Goal: Task Accomplishment & Management: Use online tool/utility

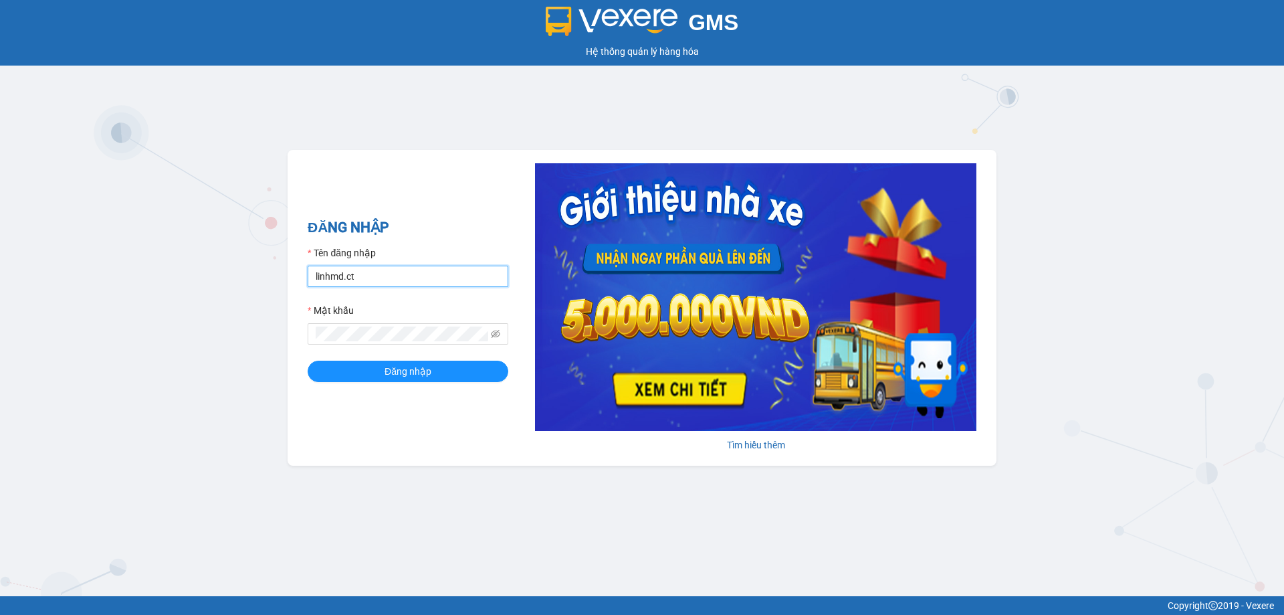
click at [419, 279] on input "linhmd.ct" at bounding box center [408, 275] width 201 height 21
type input "nhatmd.ct"
click at [415, 372] on span "Đăng nhập" at bounding box center [408, 371] width 47 height 15
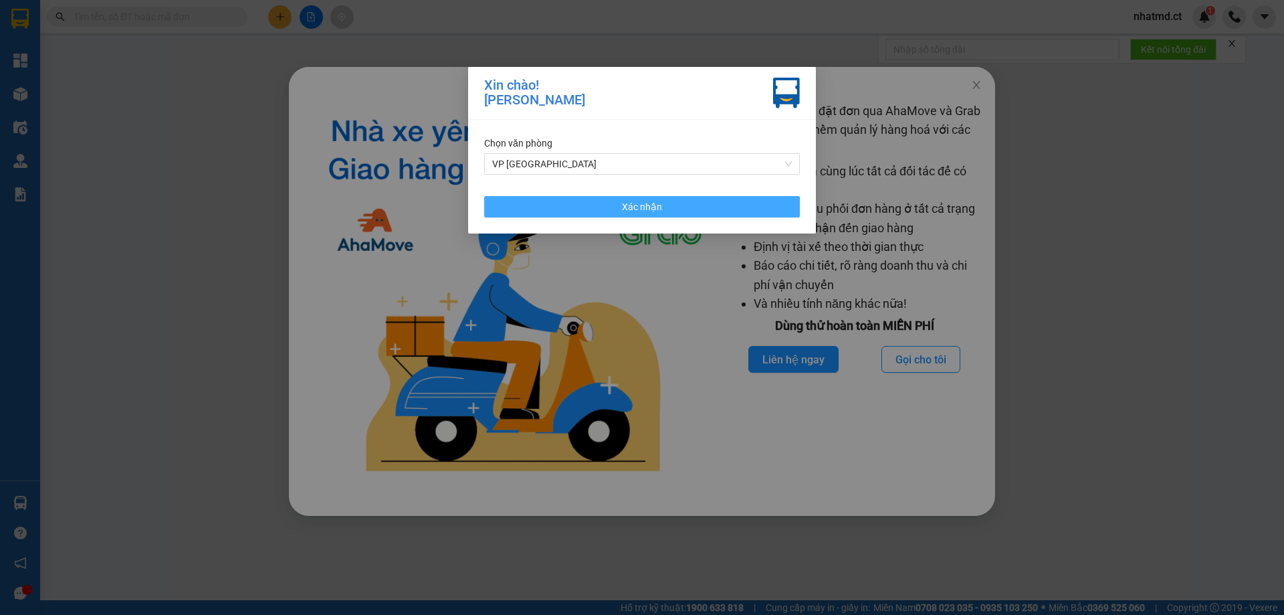
drag, startPoint x: 645, startPoint y: 215, endPoint x: 651, endPoint y: 207, distance: 10.2
click at [648, 211] on button "Xác nhận" at bounding box center [642, 206] width 316 height 21
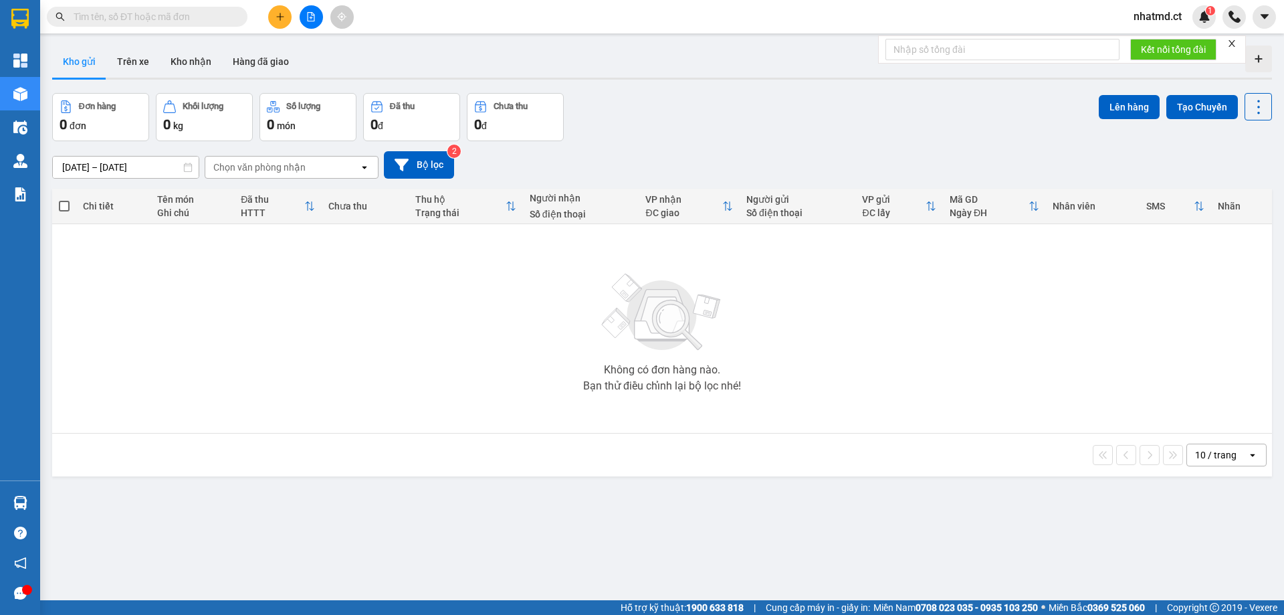
click at [179, 8] on span at bounding box center [147, 17] width 201 height 20
click at [181, 9] on span at bounding box center [147, 17] width 201 height 20
click at [182, 21] on input "text" at bounding box center [153, 16] width 158 height 15
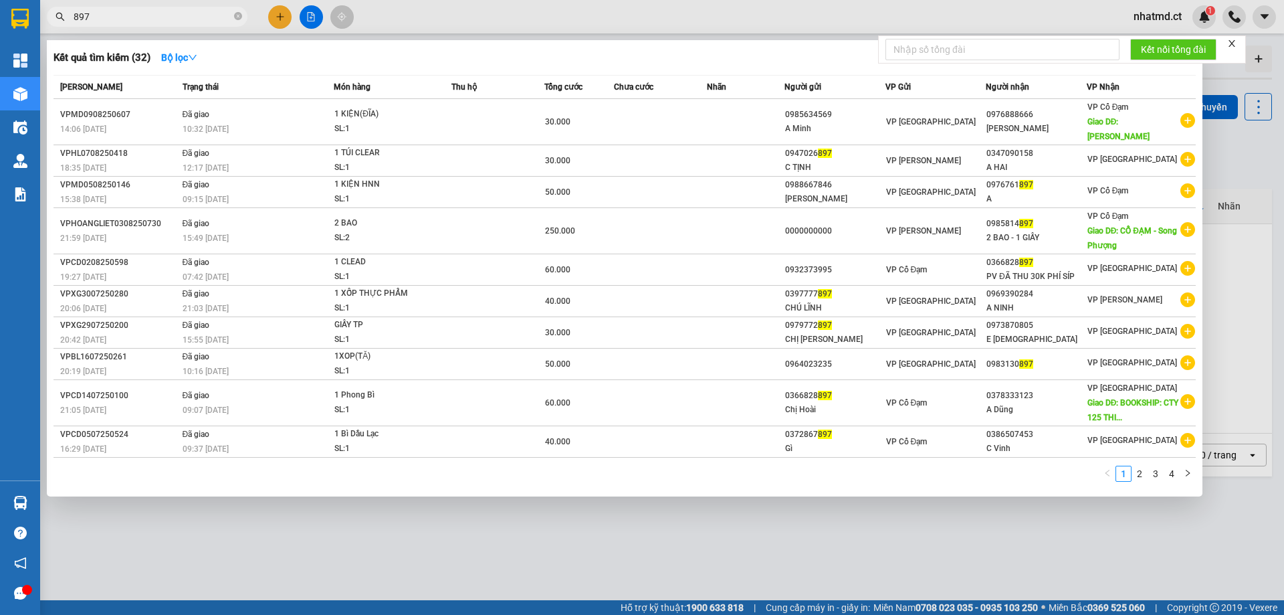
type input "897"
click at [243, 21] on span "897" at bounding box center [147, 17] width 201 height 20
click at [237, 20] on icon "close-circle" at bounding box center [238, 16] width 8 height 8
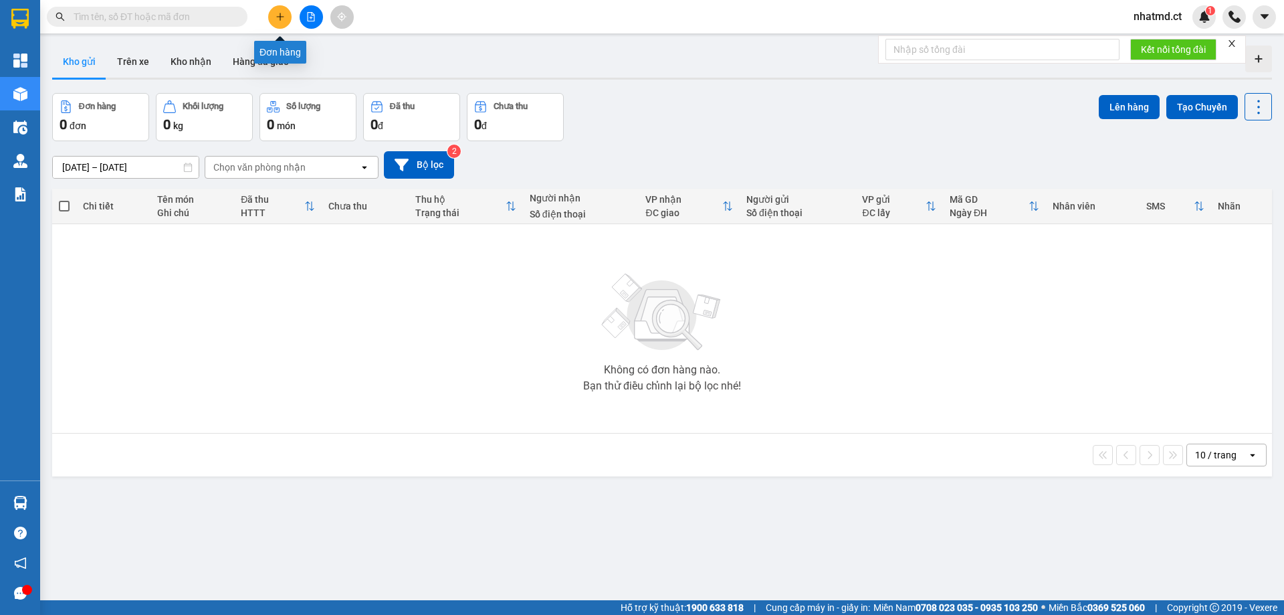
click at [278, 22] on button at bounding box center [279, 16] width 23 height 23
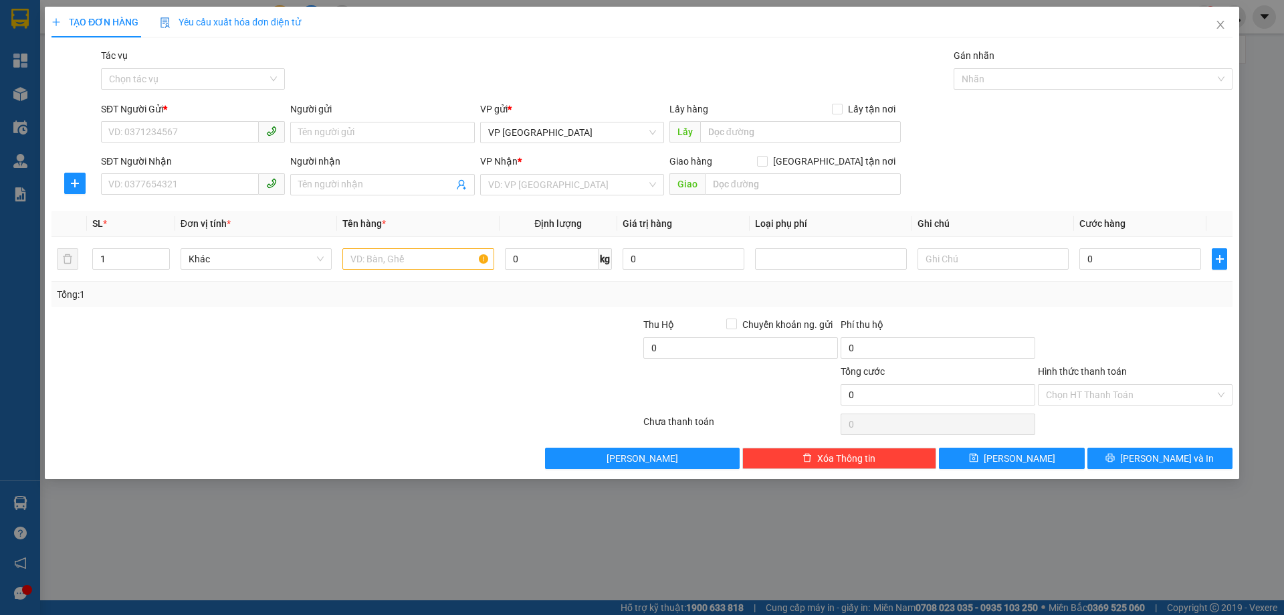
drag, startPoint x: 177, startPoint y: 82, endPoint x: 177, endPoint y: 114, distance: 31.4
click at [177, 84] on input "Tác vụ" at bounding box center [188, 79] width 158 height 20
click at [177, 122] on div "Nhập hàng kho nhận" at bounding box center [193, 127] width 168 height 15
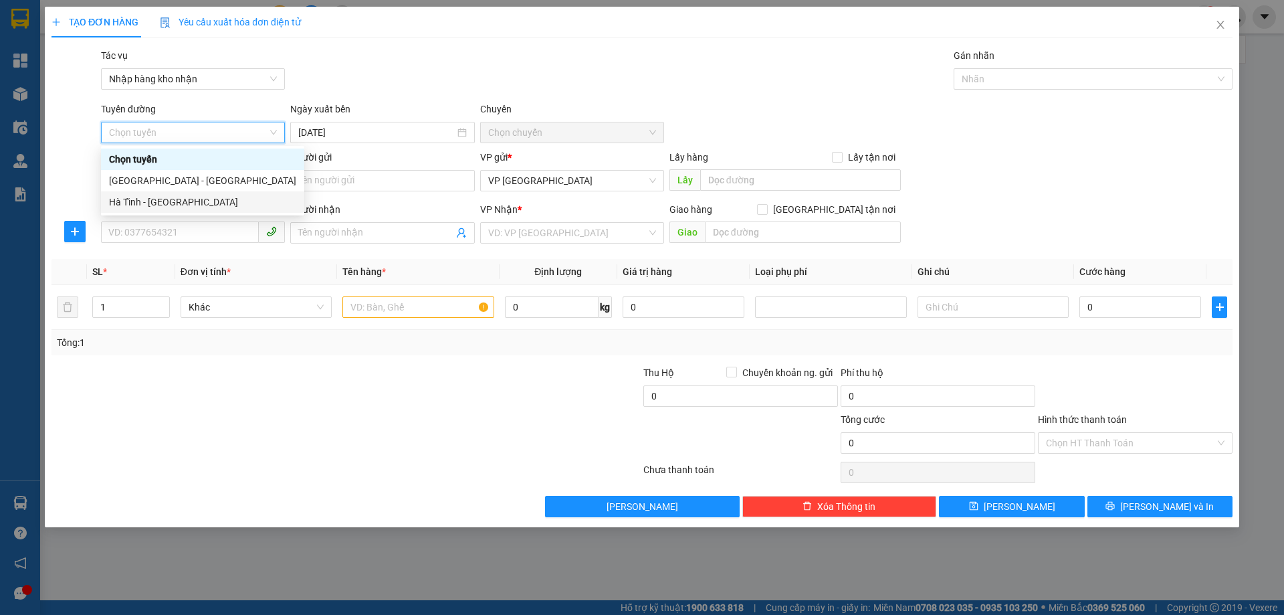
click at [169, 206] on div "Hà Tĩnh - [GEOGRAPHIC_DATA]" at bounding box center [202, 202] width 187 height 15
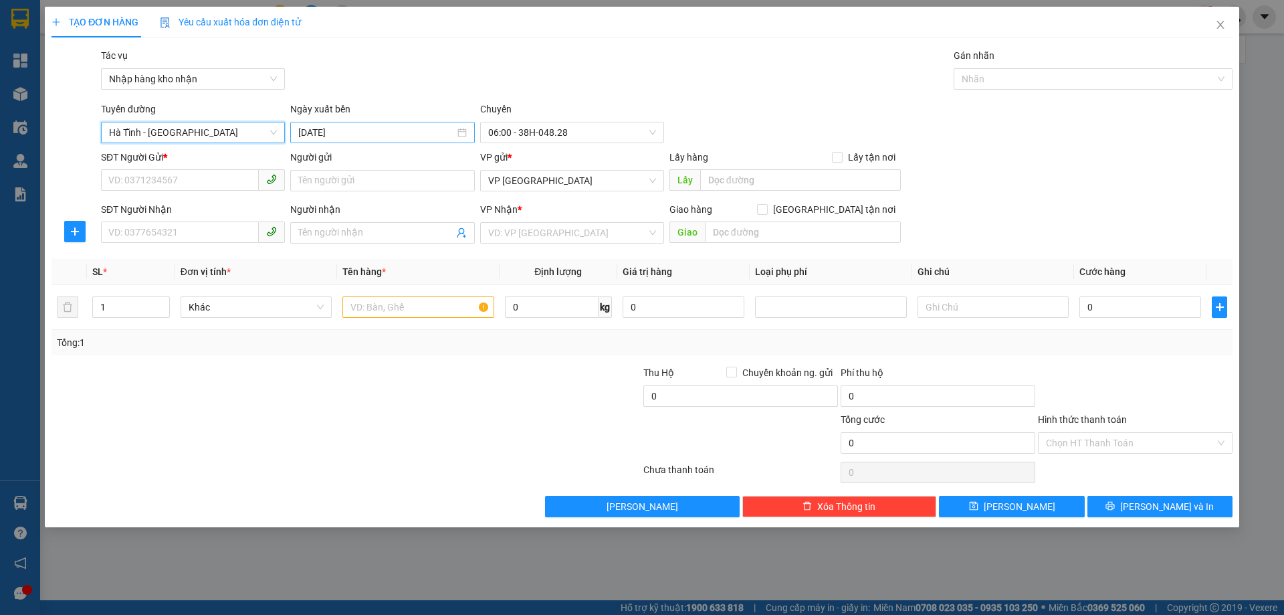
click at [399, 126] on input "15/08/2025" at bounding box center [376, 132] width 156 height 15
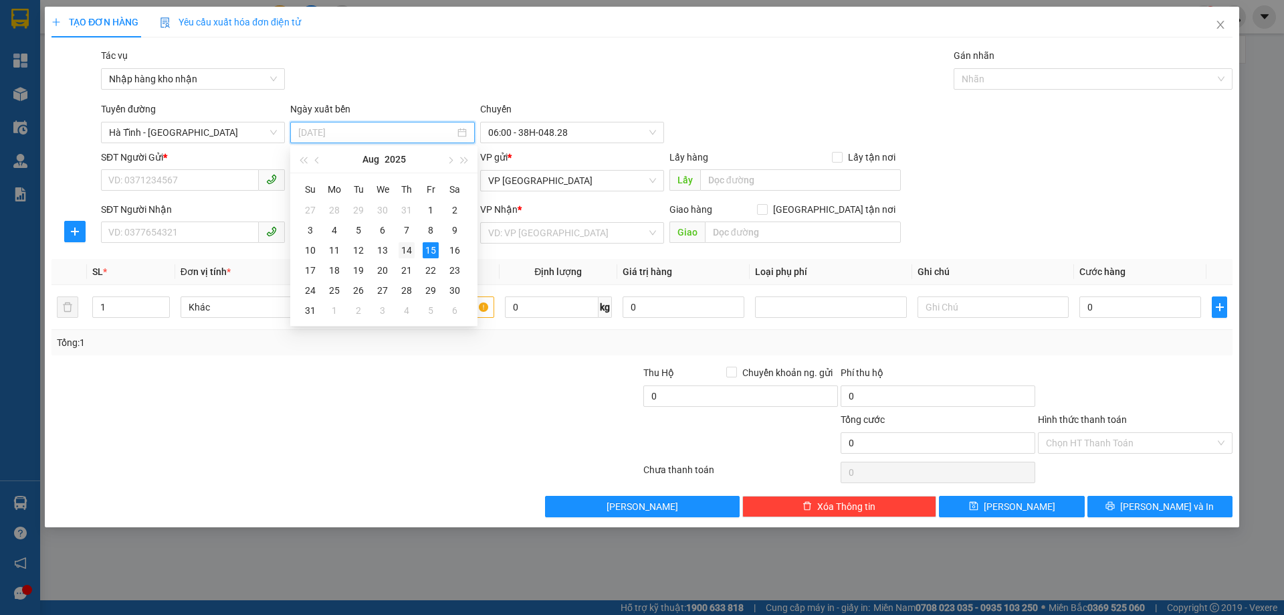
click at [412, 252] on div "14" at bounding box center [407, 250] width 16 height 16
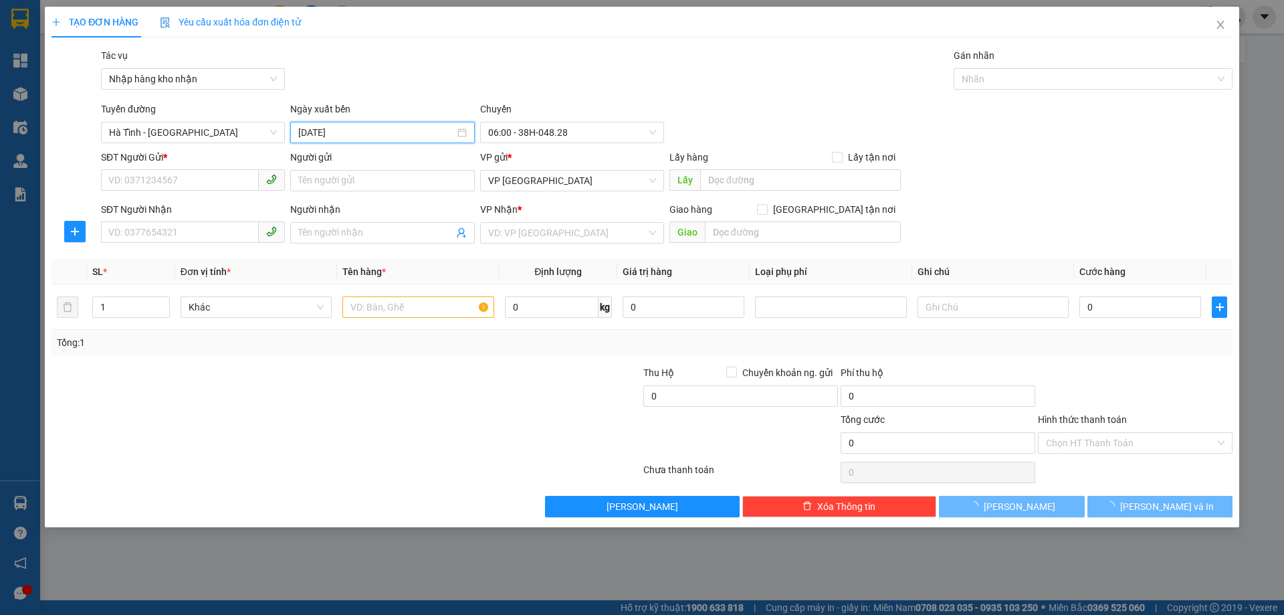
type input "14/08/2025"
click at [545, 114] on div "Chuyến" at bounding box center [572, 112] width 184 height 20
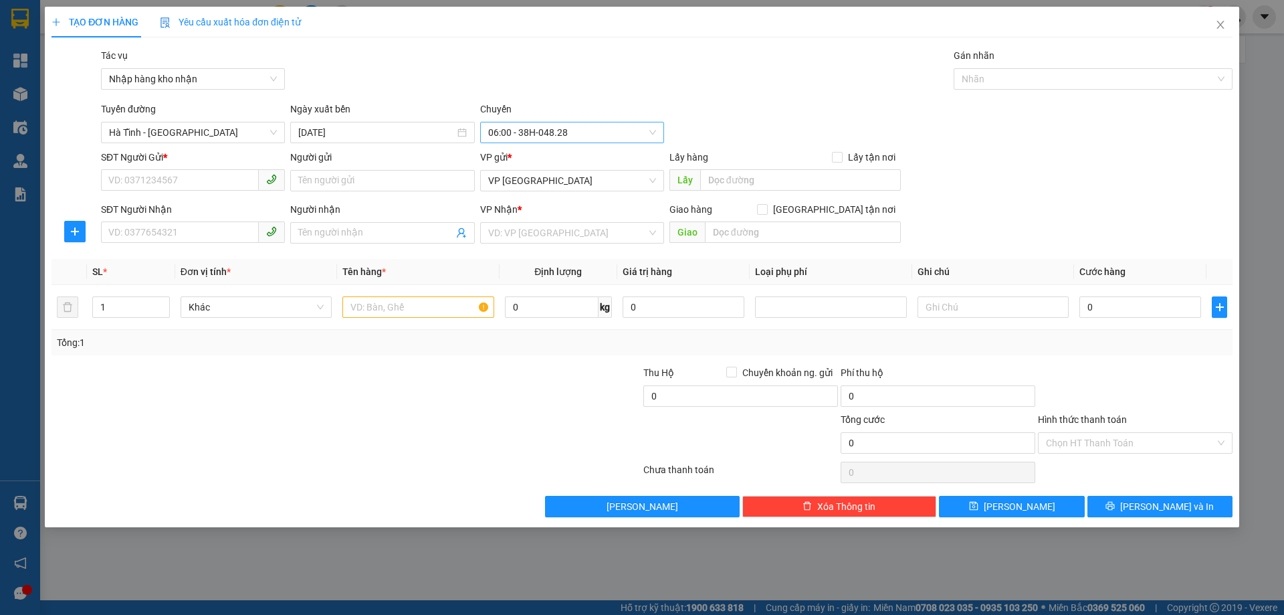
click at [548, 122] on span "06:00 - 38H-048.28" at bounding box center [572, 132] width 168 height 20
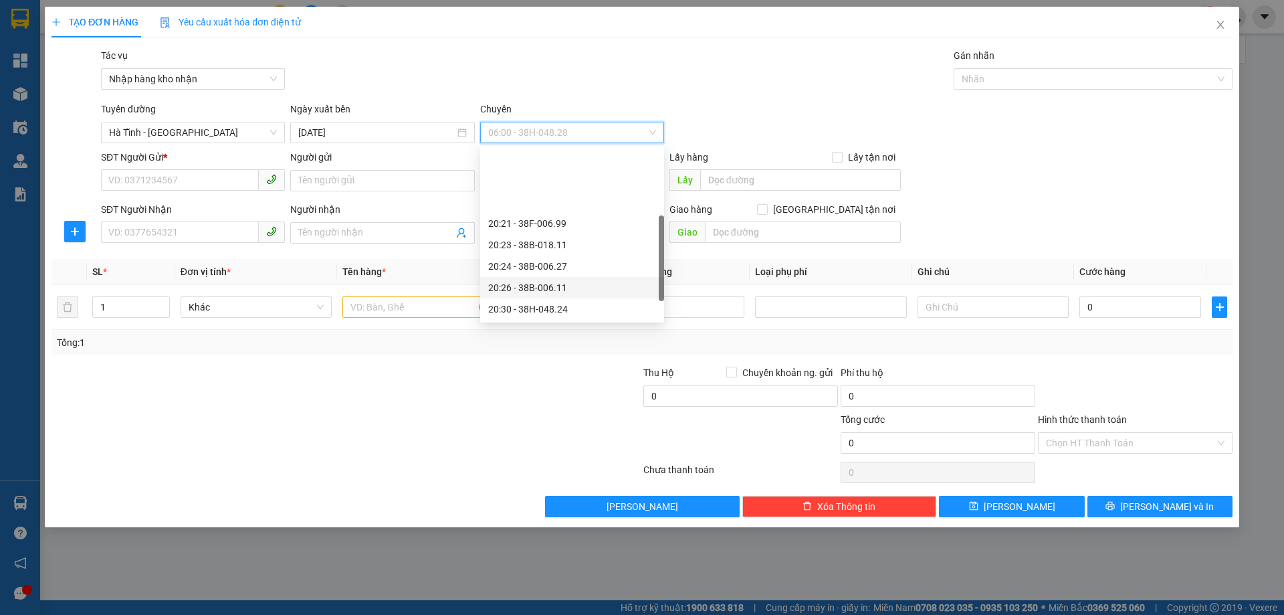
scroll to position [67, 0]
click at [563, 221] on div "20:26 - 38B-006.11" at bounding box center [572, 220] width 168 height 15
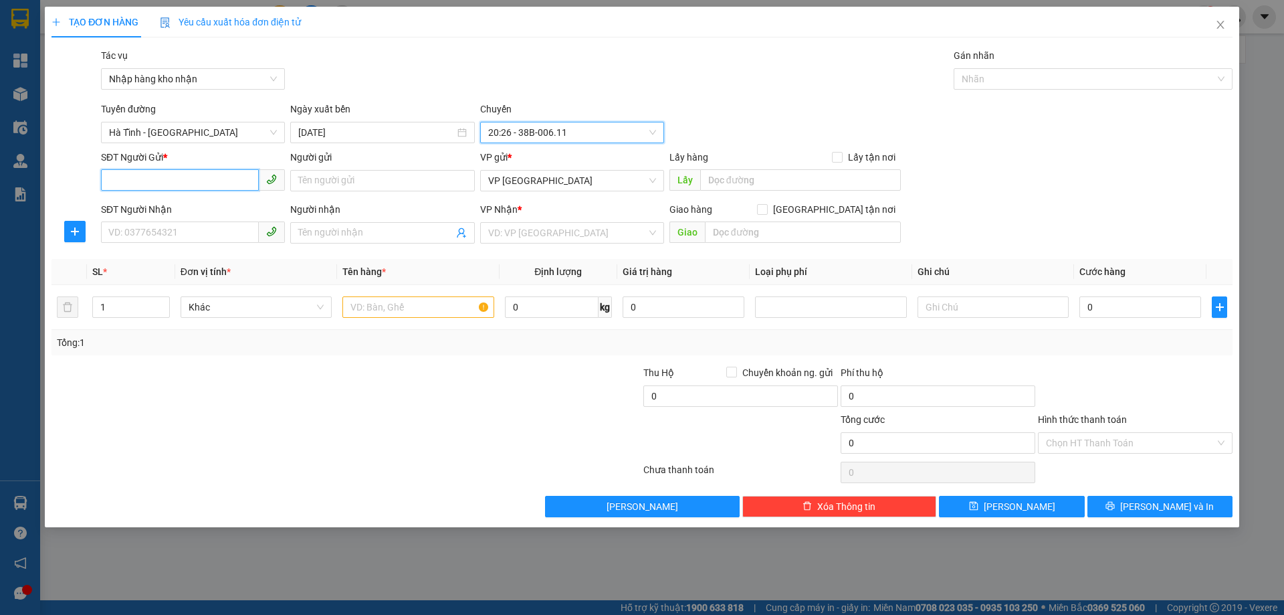
click at [183, 175] on input "SĐT Người Gửi *" at bounding box center [180, 179] width 158 height 21
type input "0965997897"
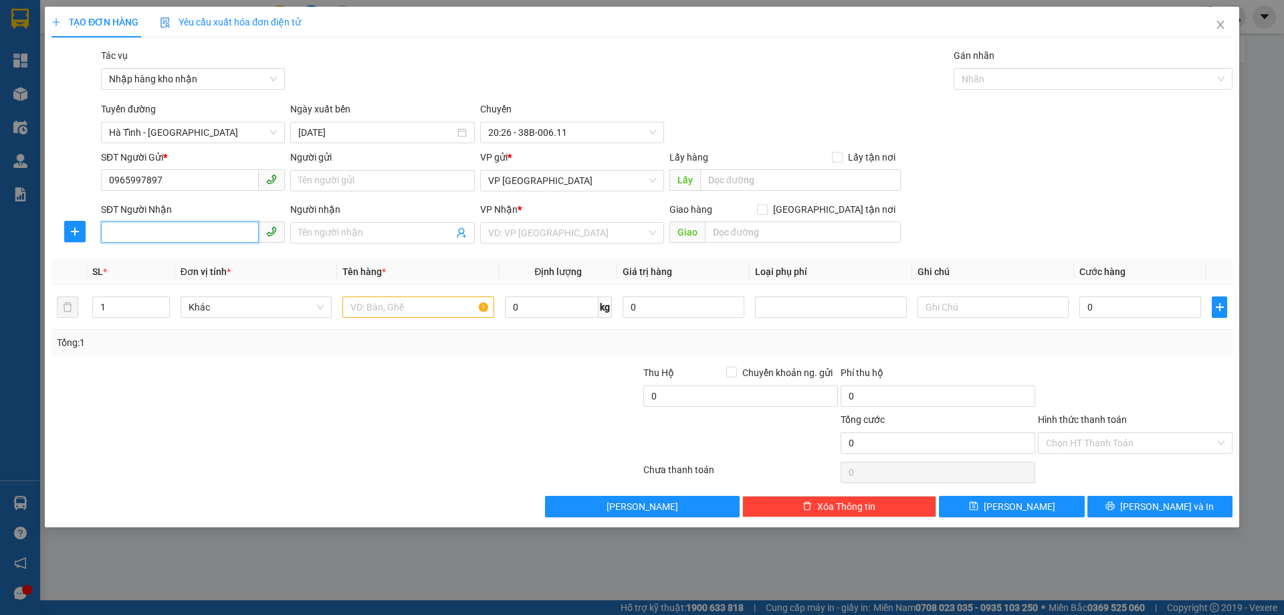
click at [179, 235] on input "SĐT Người Nhận" at bounding box center [180, 231] width 158 height 21
paste input "0965997897"
type input "0965997897"
click at [352, 186] on input "Người gửi" at bounding box center [382, 180] width 184 height 21
drag, startPoint x: 605, startPoint y: 181, endPoint x: 603, endPoint y: 189, distance: 8.3
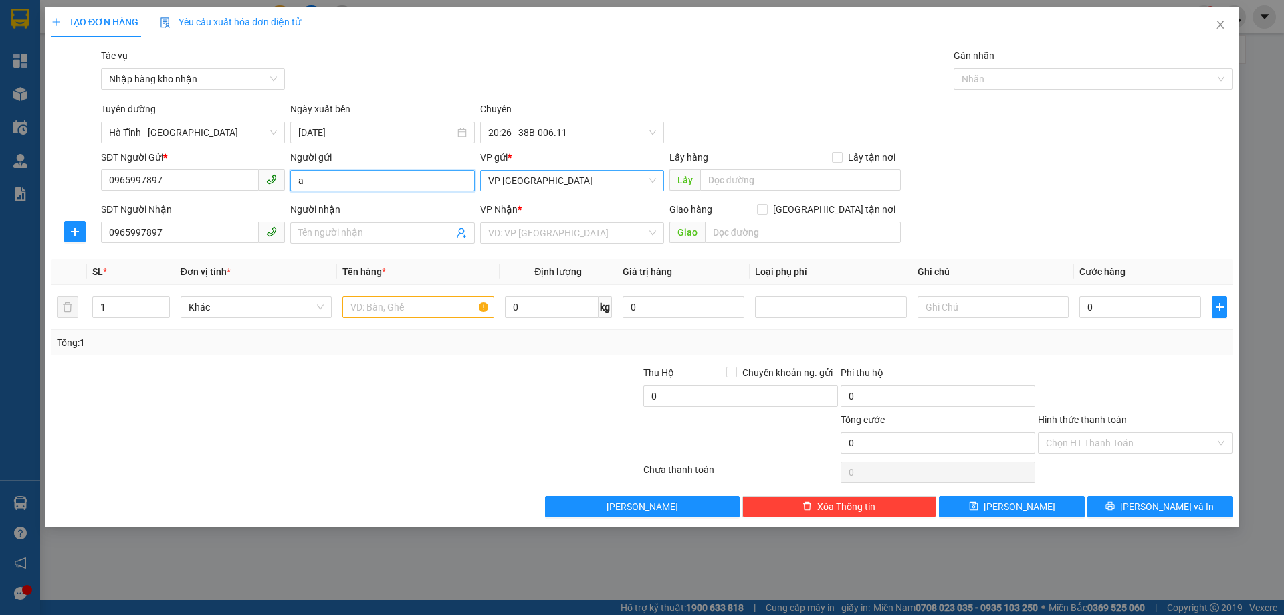
click at [605, 181] on span "VP [GEOGRAPHIC_DATA]" at bounding box center [572, 181] width 168 height 20
type input "a"
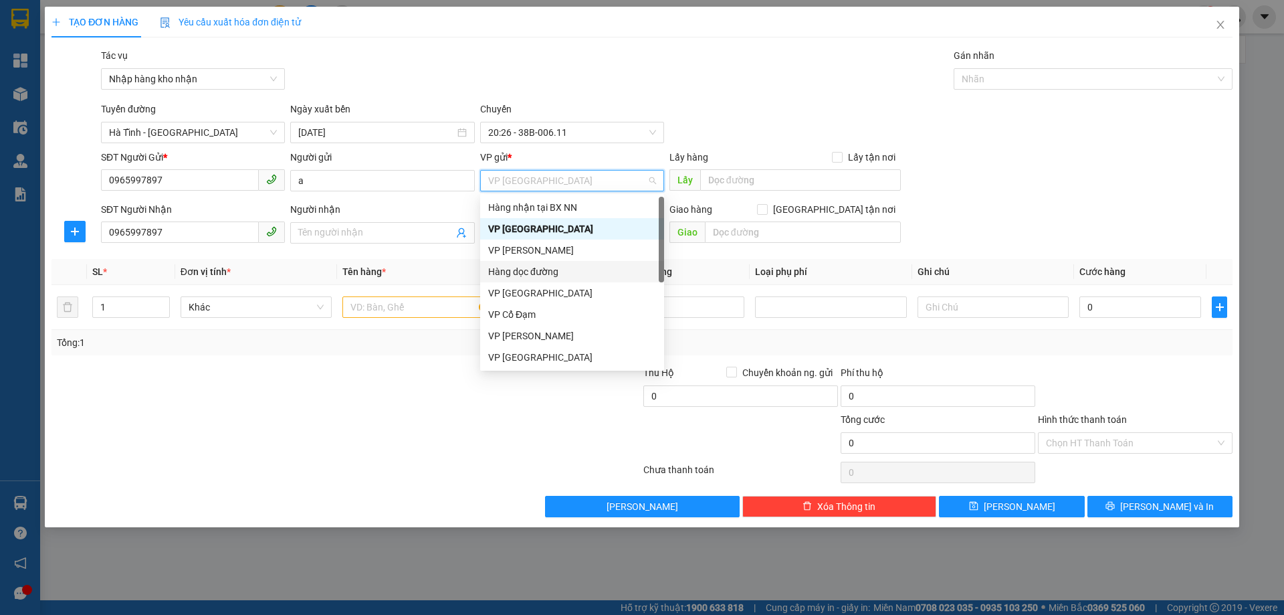
click at [544, 273] on div "Hàng dọc đường" at bounding box center [572, 271] width 168 height 15
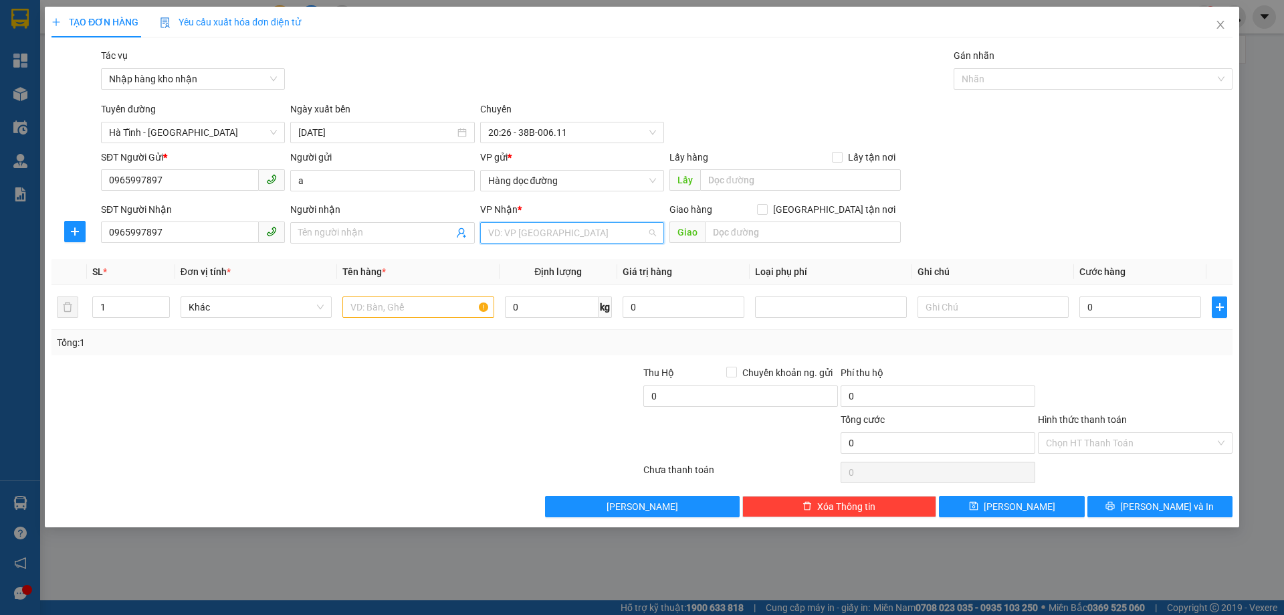
drag, startPoint x: 544, startPoint y: 233, endPoint x: 541, endPoint y: 242, distance: 9.3
click at [544, 235] on input "search" at bounding box center [567, 233] width 158 height 20
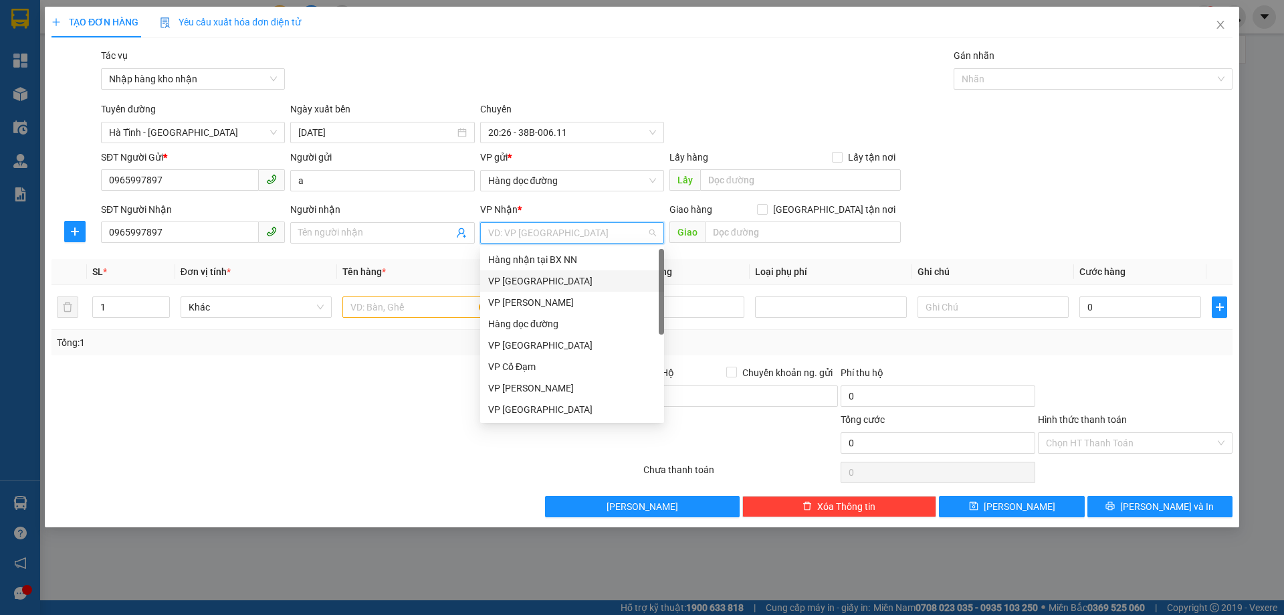
click at [530, 277] on div "VP [GEOGRAPHIC_DATA]" at bounding box center [572, 281] width 168 height 15
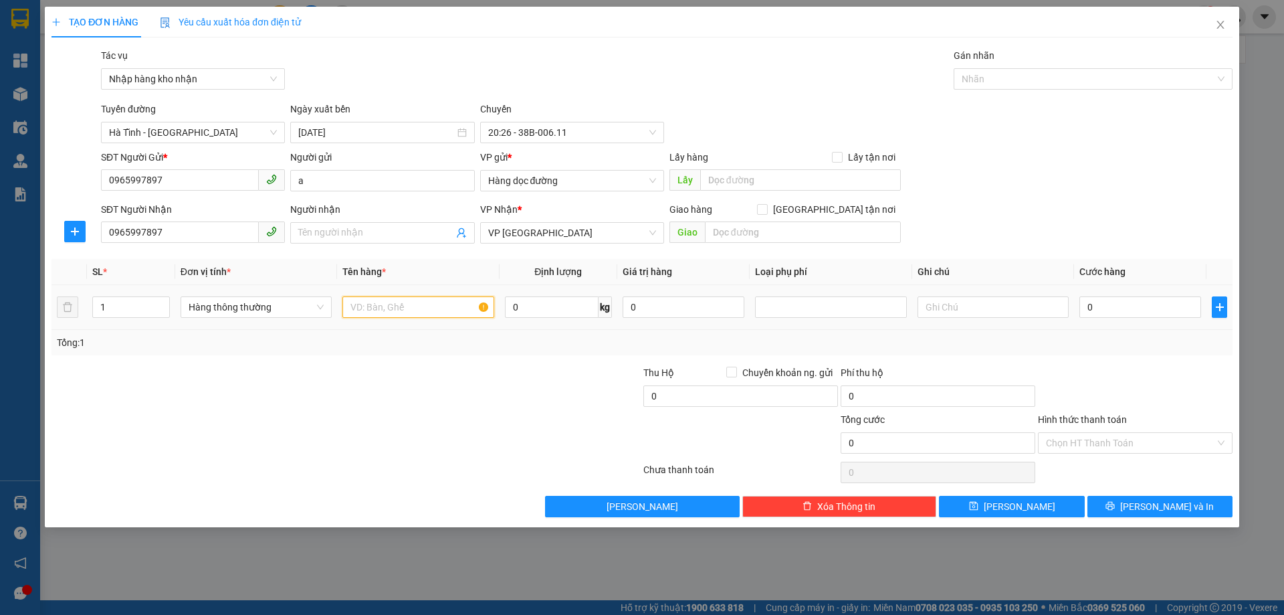
click at [394, 308] on input "text" at bounding box center [417, 306] width 151 height 21
type input "1 XOP"
click at [1099, 435] on input "Hình thức thanh toán" at bounding box center [1130, 443] width 169 height 20
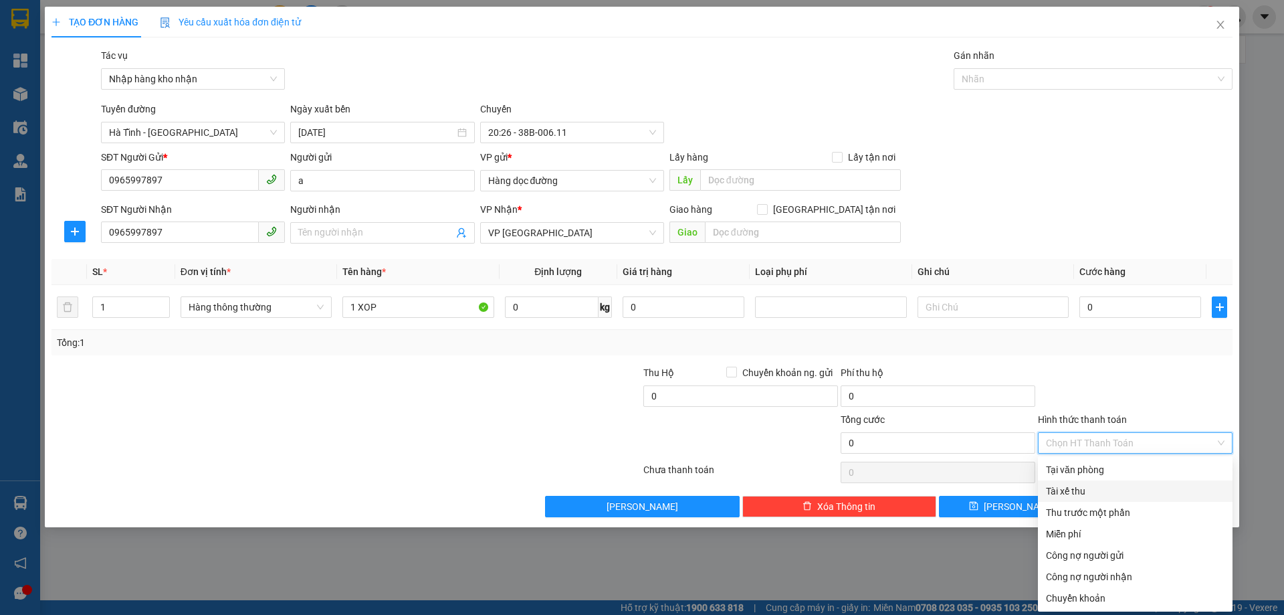
click at [1073, 493] on div "Tài xế thu" at bounding box center [1135, 491] width 179 height 15
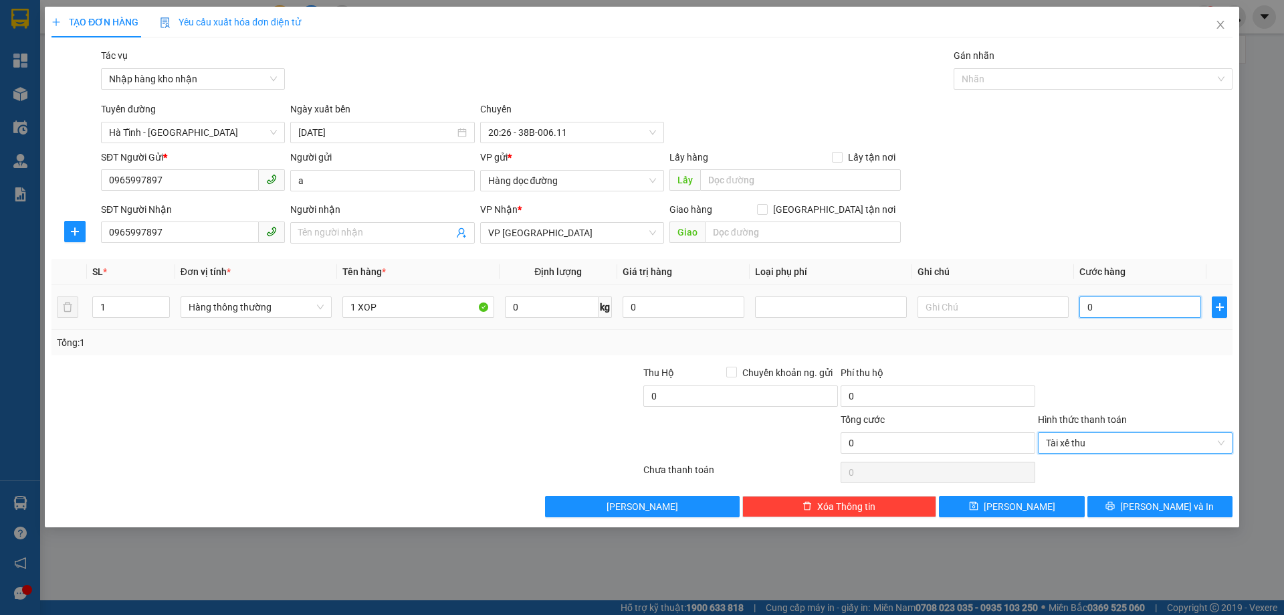
click at [1126, 312] on input "0" at bounding box center [1140, 306] width 122 height 21
type input "5"
type input "50"
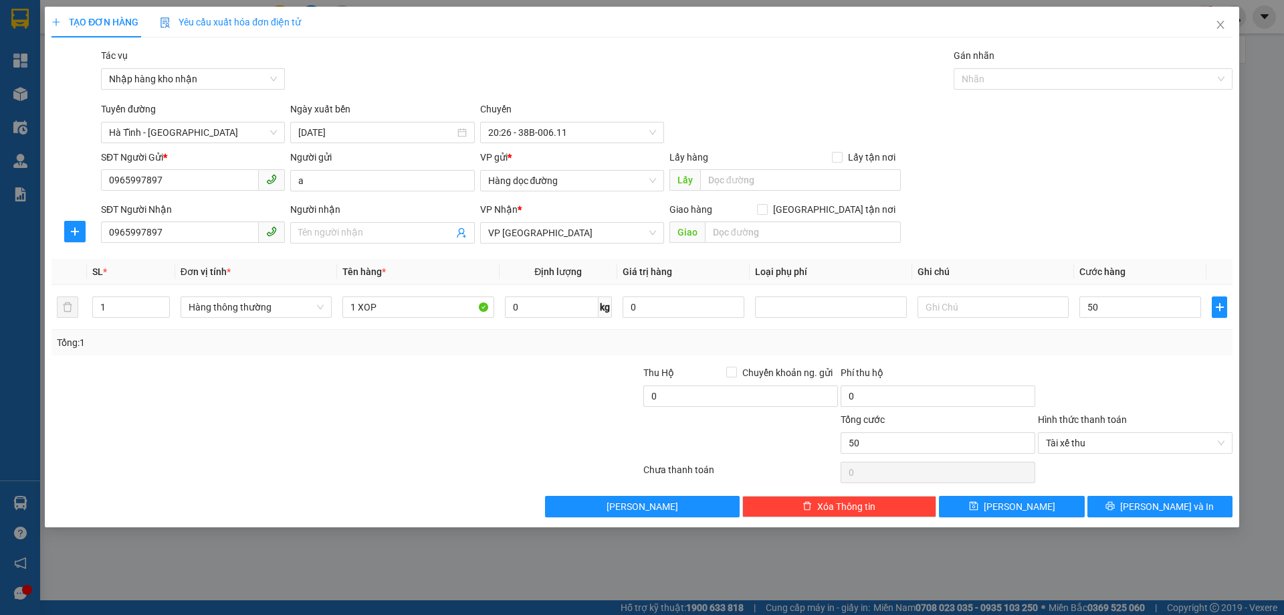
type input "50.000"
click at [1068, 335] on div "Tổng: 1" at bounding box center [642, 342] width 1170 height 15
click at [1079, 513] on button "Lưu" at bounding box center [1011, 506] width 145 height 21
type input "0"
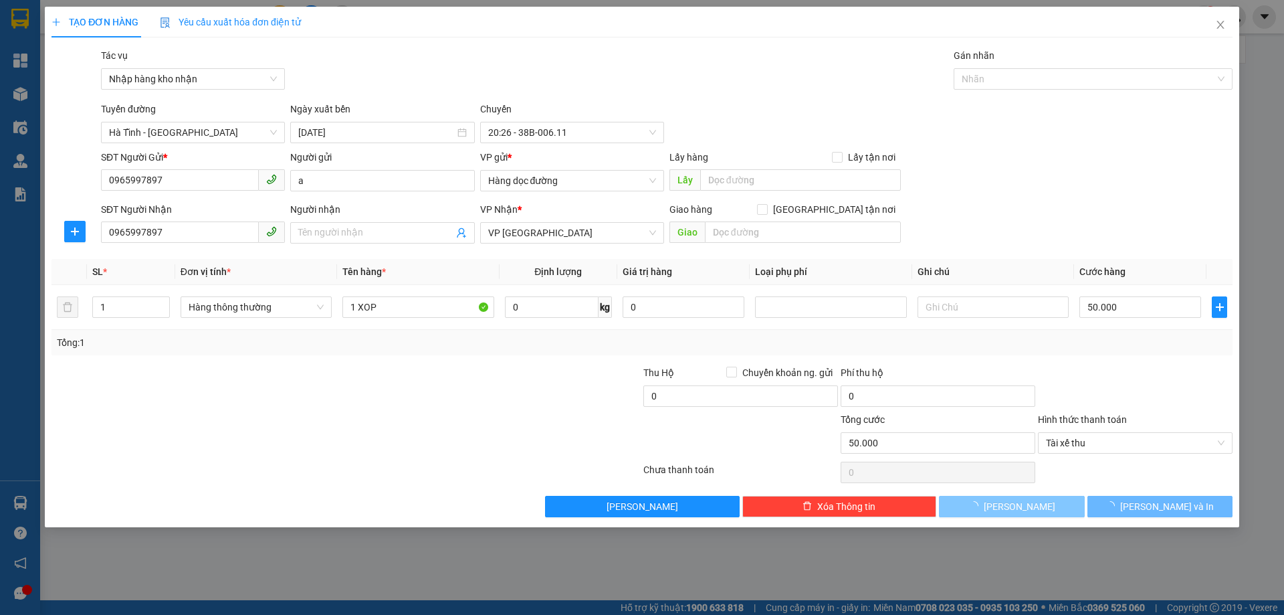
type input "0"
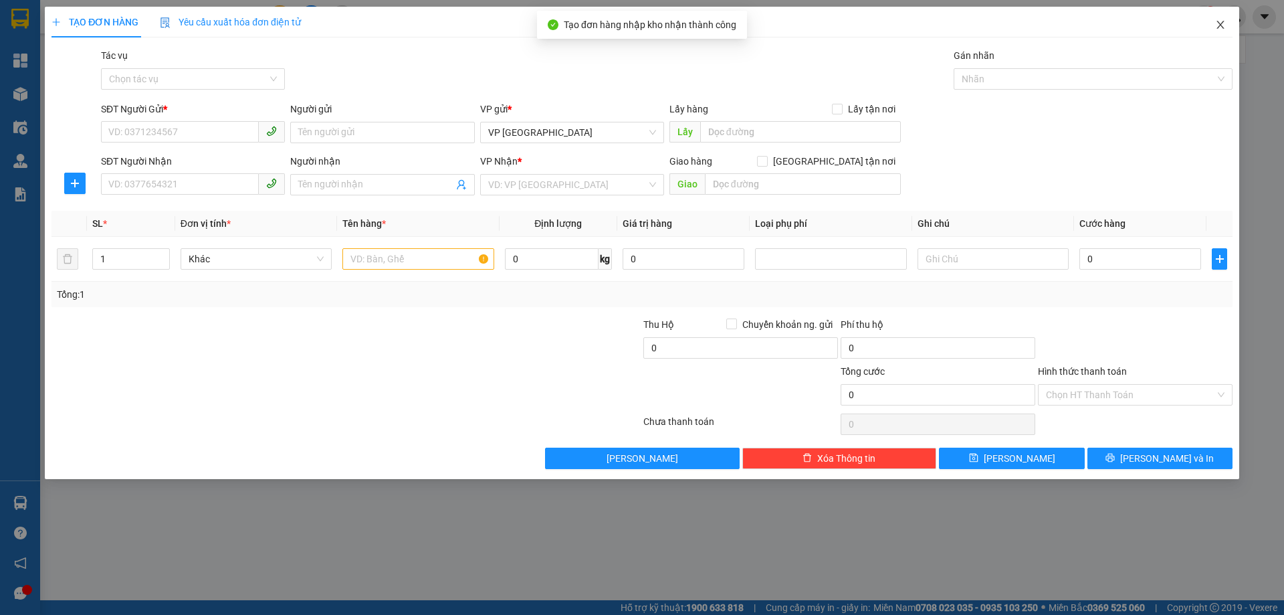
click at [1218, 25] on icon "close" at bounding box center [1220, 24] width 11 height 11
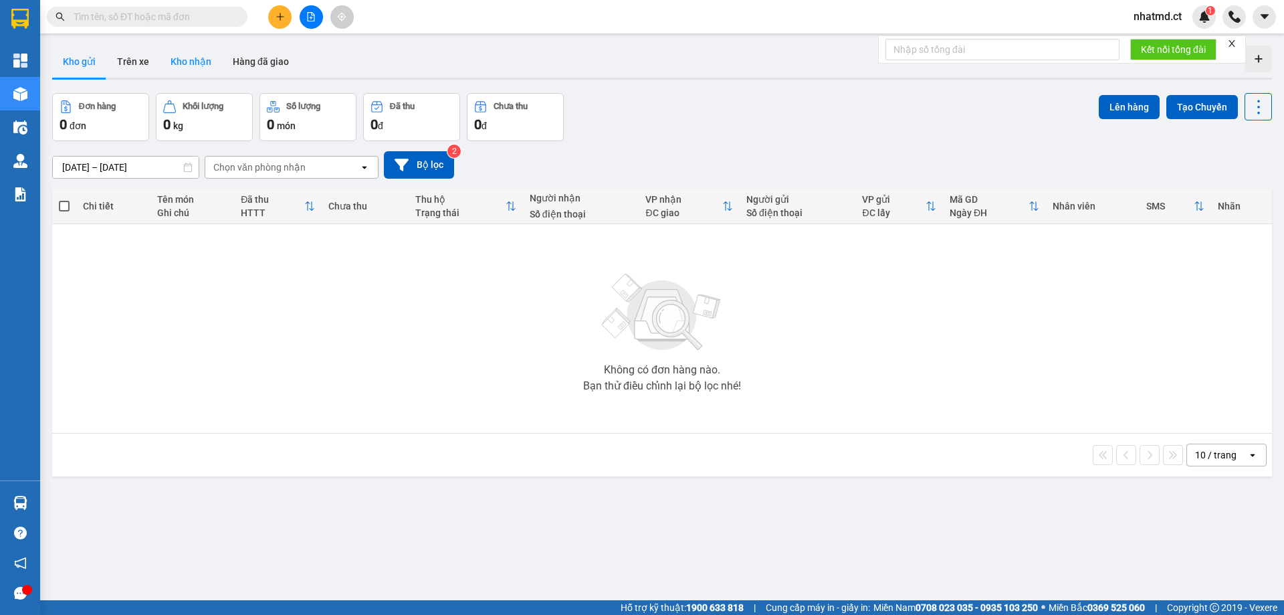
click at [187, 54] on button "Kho nhận" at bounding box center [191, 61] width 62 height 32
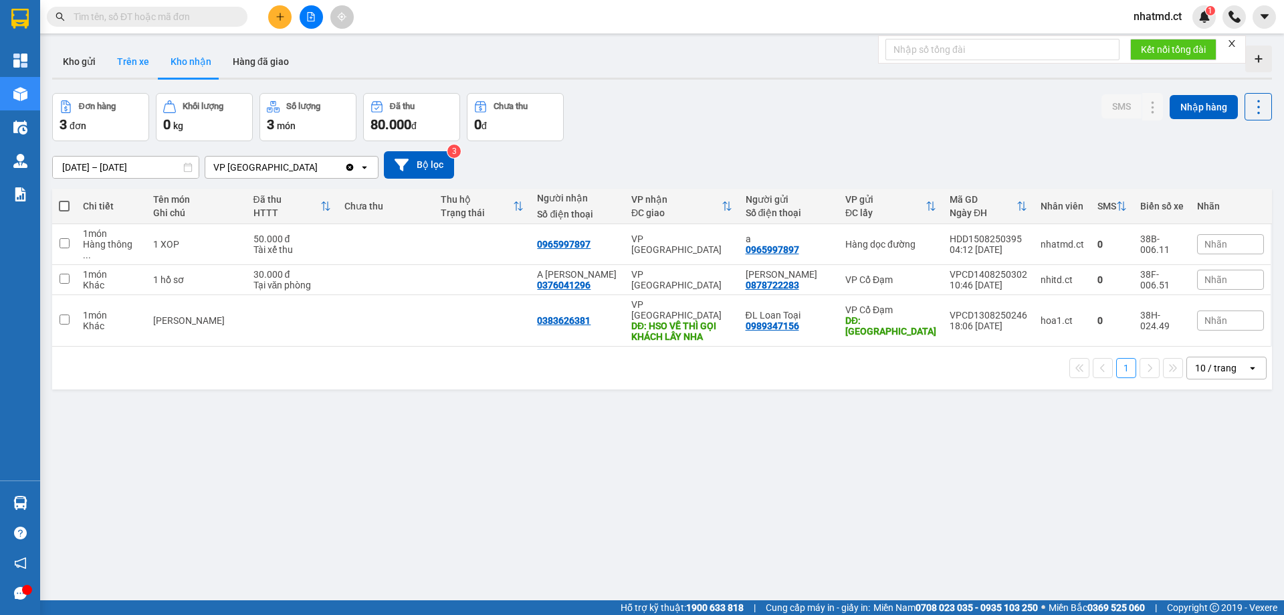
click at [143, 59] on button "Trên xe" at bounding box center [133, 61] width 54 height 32
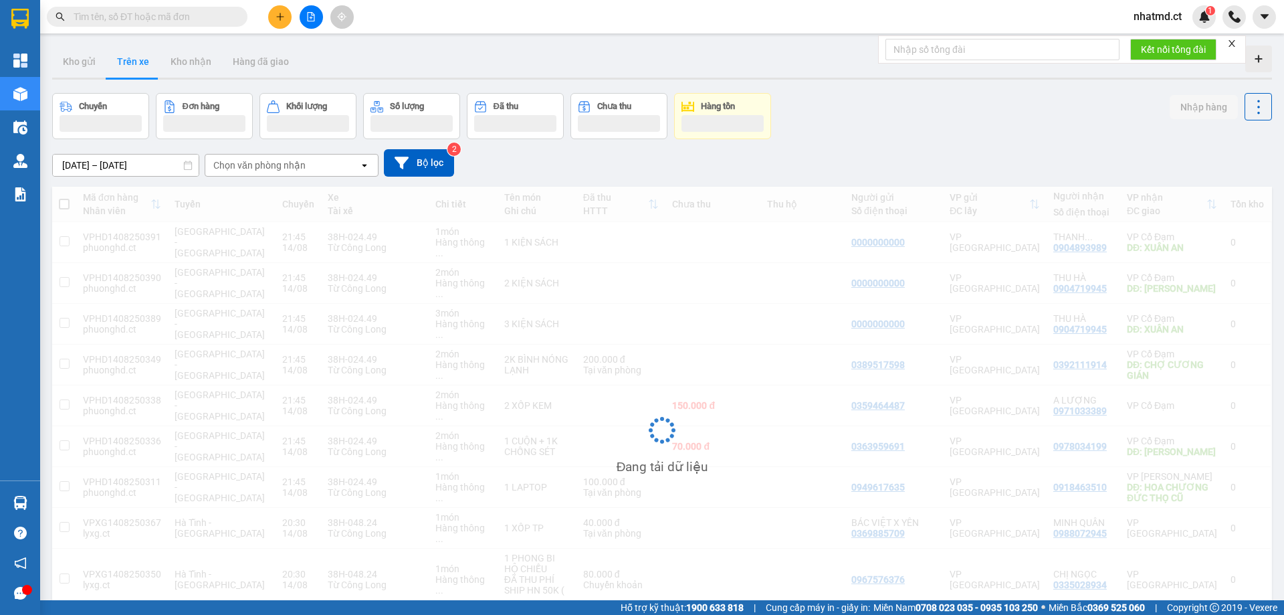
click at [295, 172] on div "Chọn văn phòng nhận" at bounding box center [282, 164] width 154 height 21
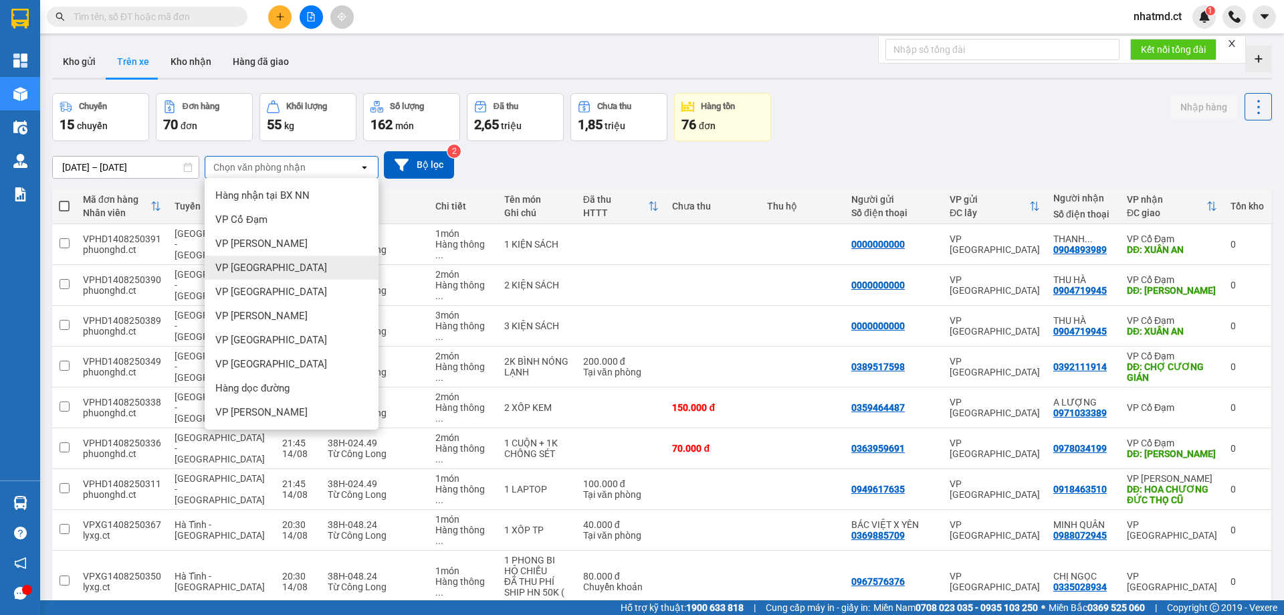
click at [251, 268] on span "VP [GEOGRAPHIC_DATA]" at bounding box center [271, 267] width 112 height 13
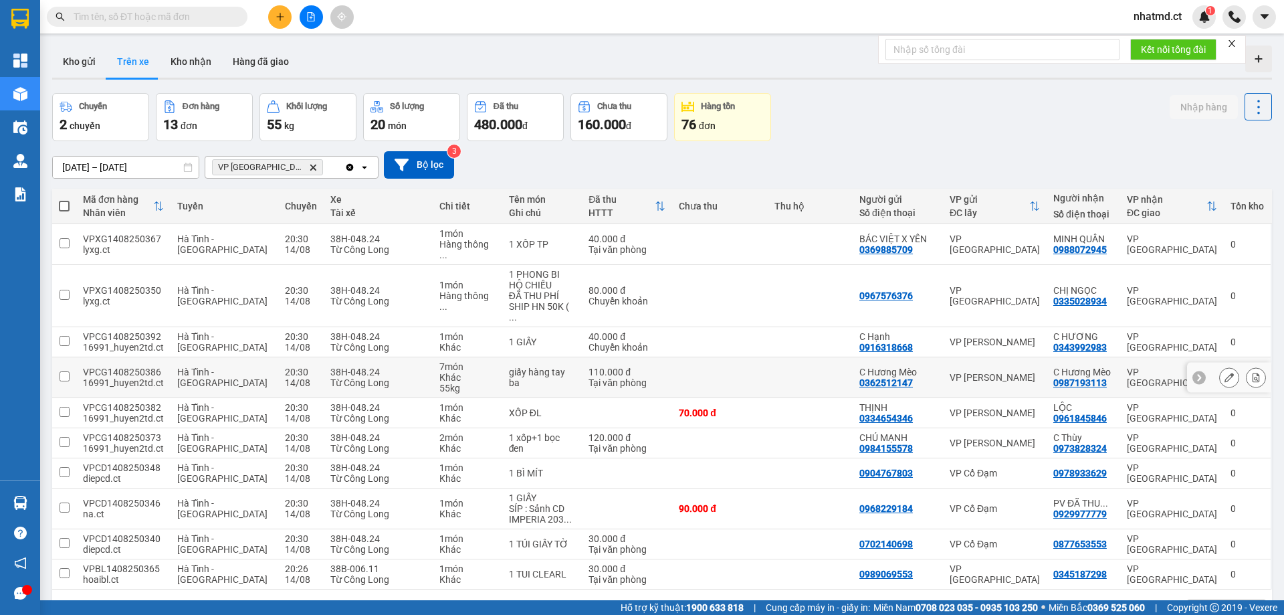
scroll to position [62, 0]
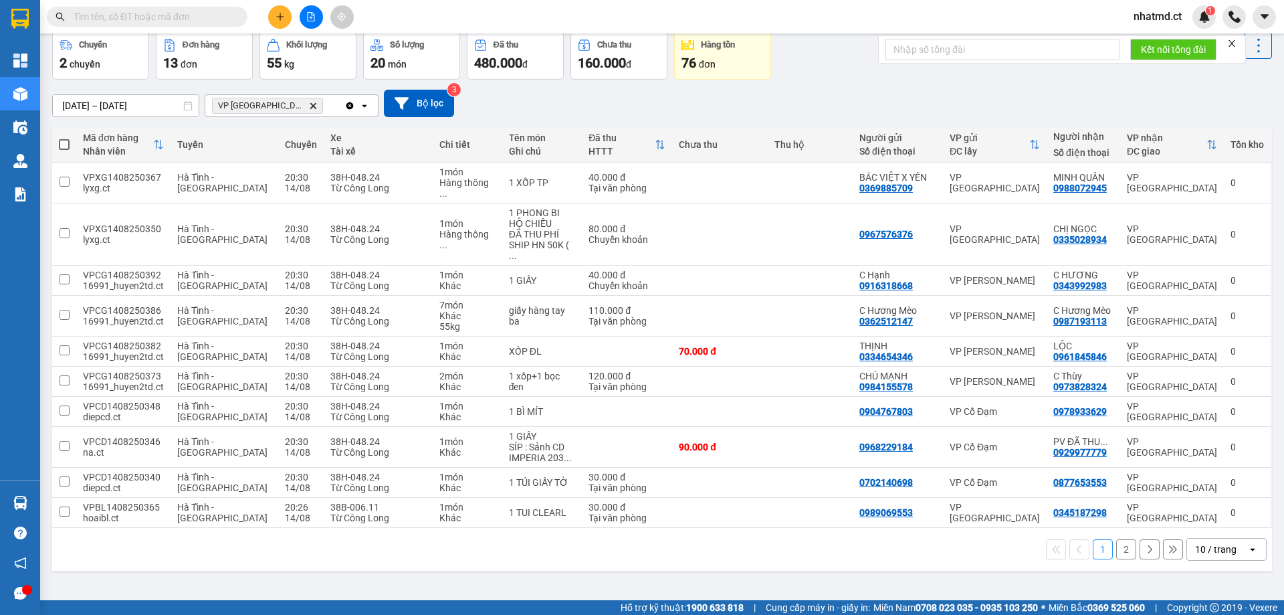
click at [1247, 538] on div "open" at bounding box center [1256, 548] width 19 height 21
click at [1206, 500] on span "100 / trang" at bounding box center [1211, 498] width 48 height 13
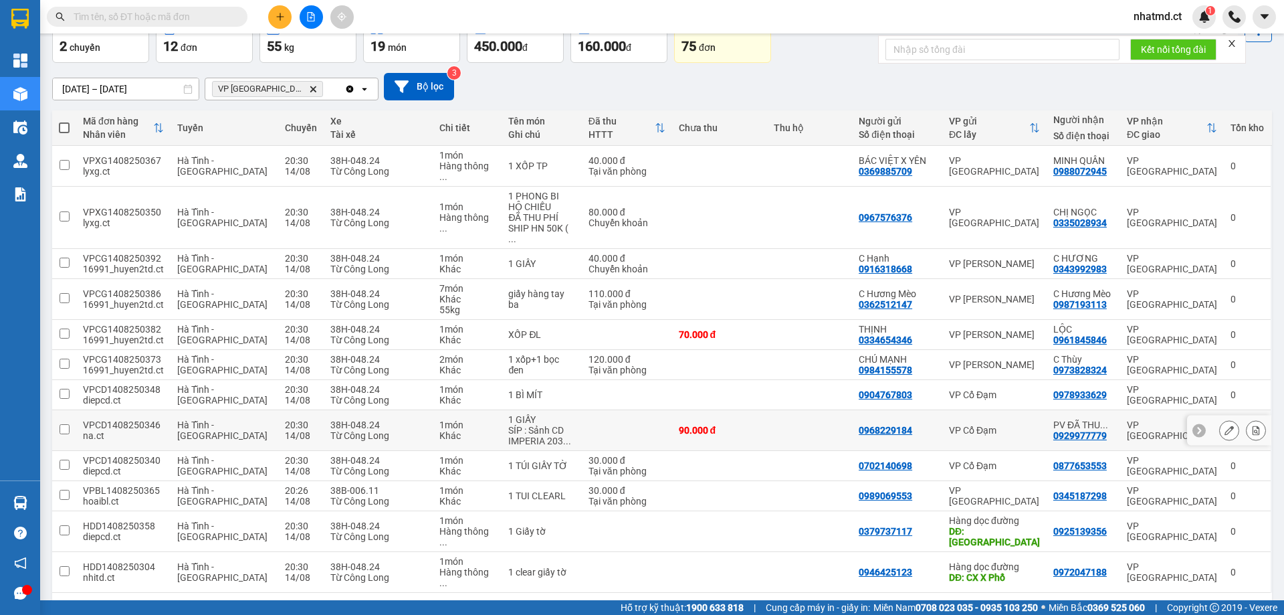
scroll to position [83, 0]
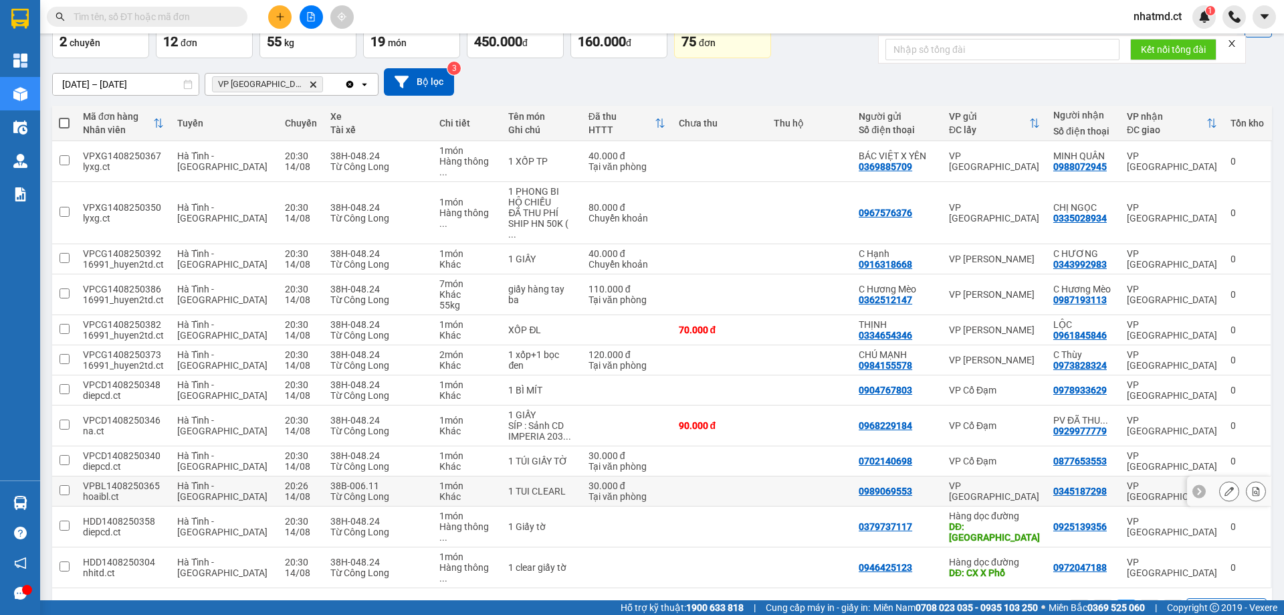
click at [1002, 476] on td "VP Bình Lộc" at bounding box center [994, 491] width 104 height 30
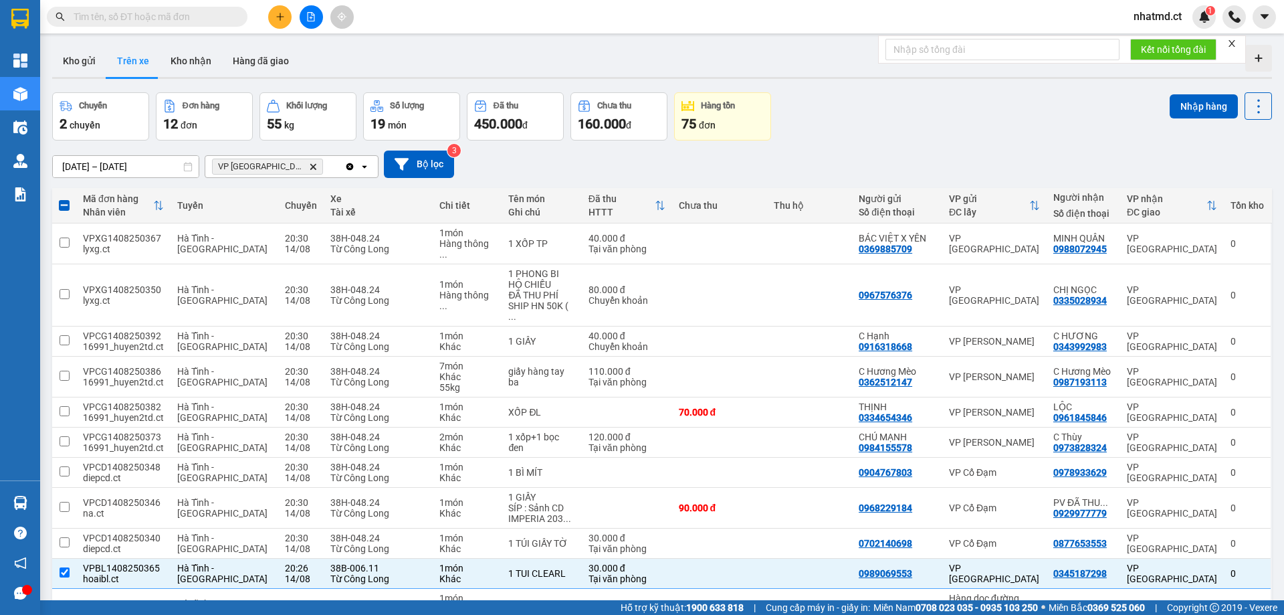
scroll to position [0, 0]
click at [1175, 100] on button "Nhập hàng" at bounding box center [1204, 107] width 68 height 24
checkbox input "false"
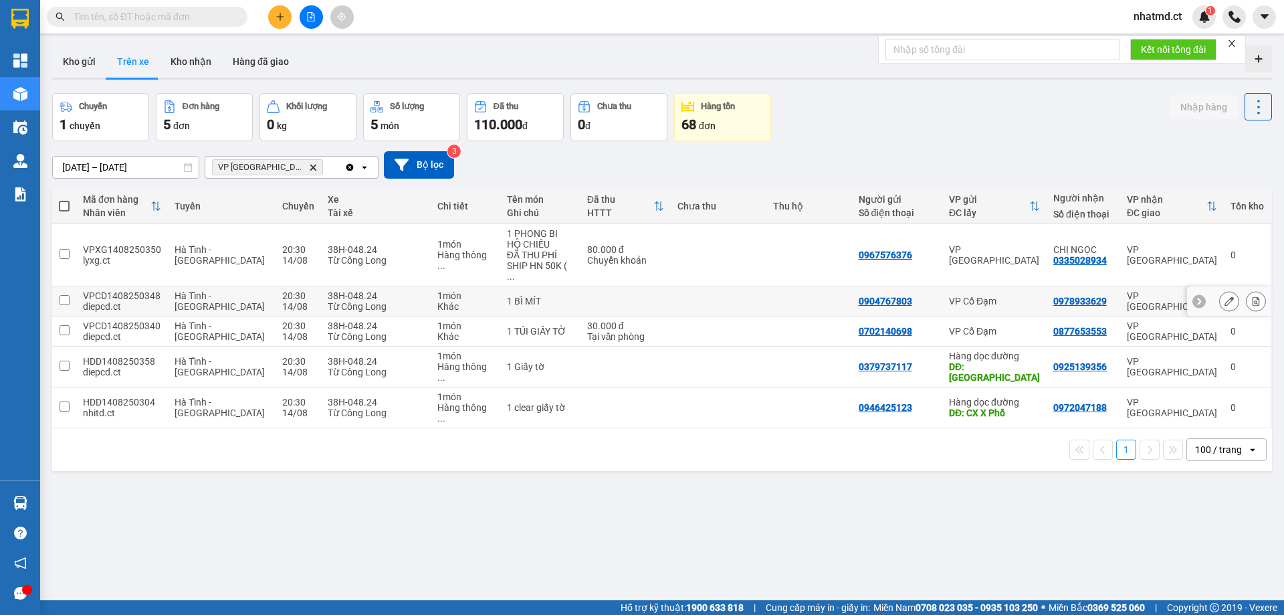
click at [500, 300] on td "1 BÌ MÍT" at bounding box center [540, 301] width 80 height 30
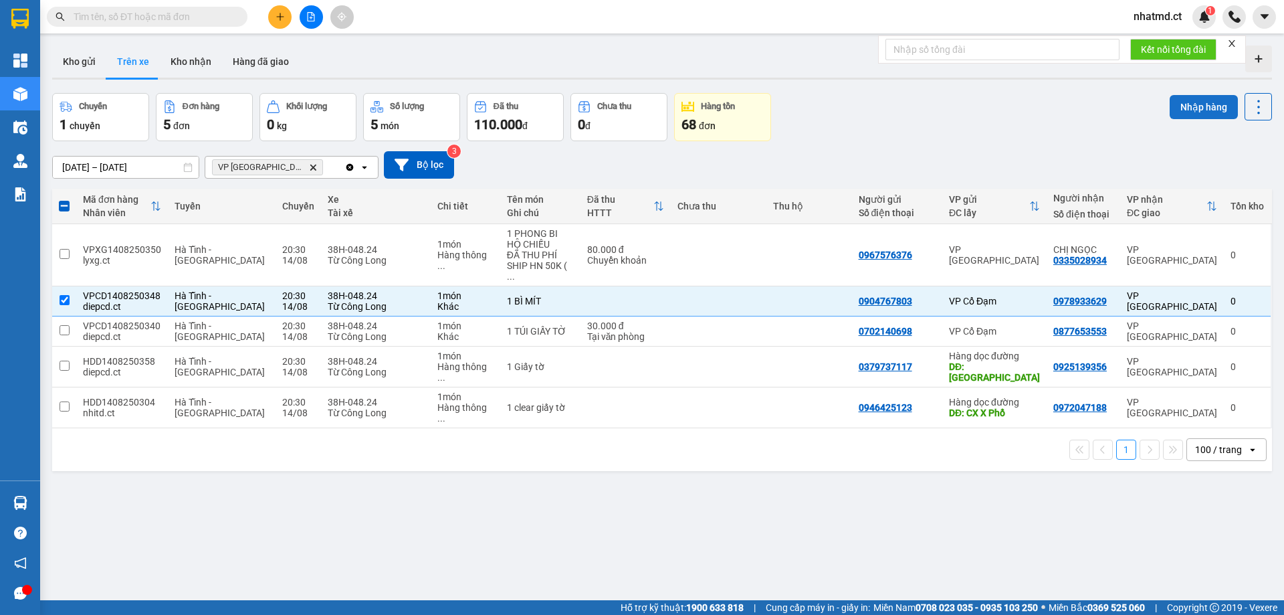
click at [1199, 116] on button "Nhập hàng" at bounding box center [1204, 107] width 68 height 24
checkbox input "false"
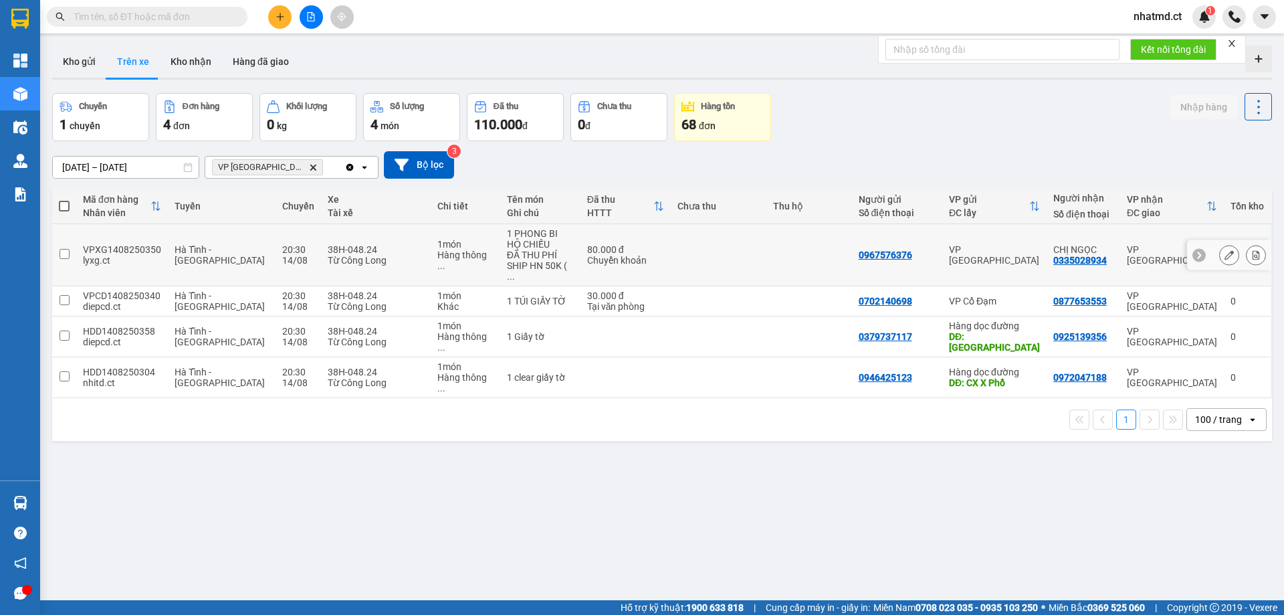
click at [1047, 257] on td "CHỊ [PERSON_NAME] 0335028934" at bounding box center [1084, 255] width 74 height 62
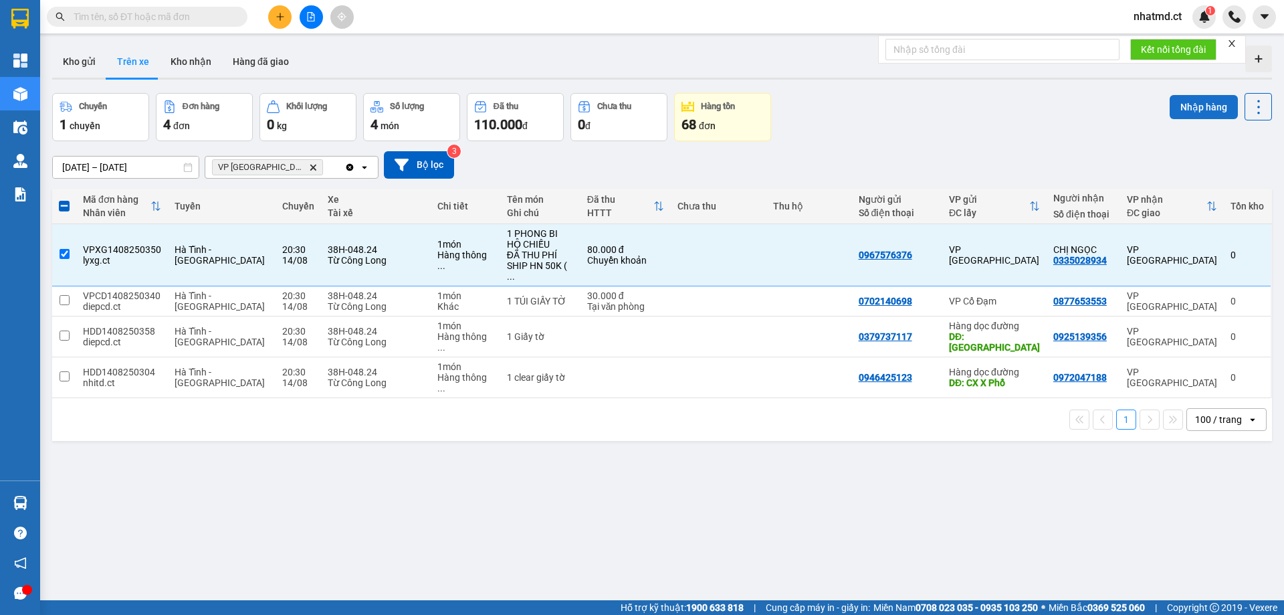
click at [1189, 110] on button "Nhập hàng" at bounding box center [1204, 107] width 68 height 24
checkbox input "false"
